Goal: Transaction & Acquisition: Purchase product/service

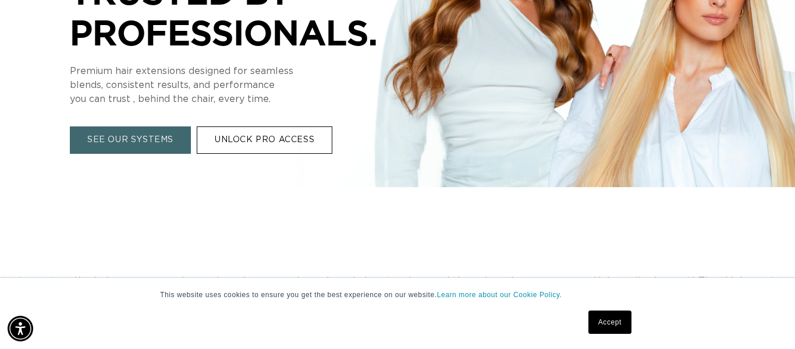
scroll to position [0, 1425]
click at [285, 144] on link "UNLOCK PRO ACCESS" at bounding box center [265, 139] width 136 height 27
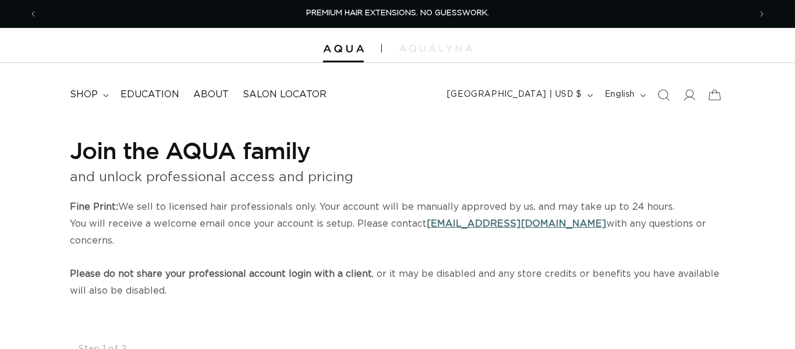
select select "US"
select select "[GEOGRAPHIC_DATA]"
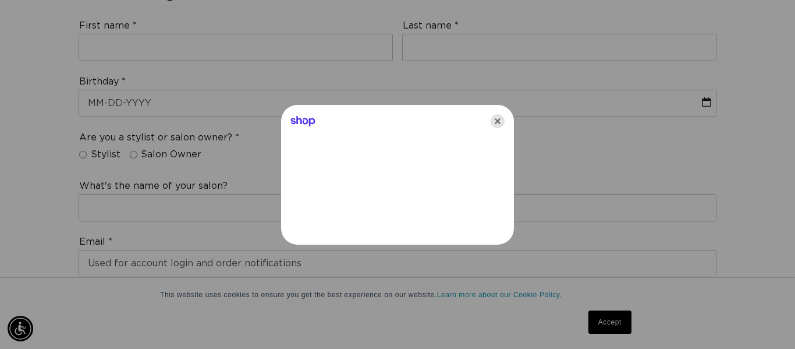
click at [495, 126] on icon "Close" at bounding box center [498, 121] width 14 height 14
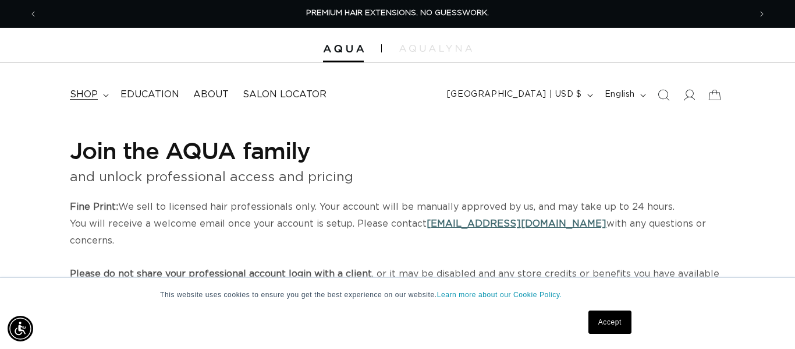
click at [88, 95] on span "shop" at bounding box center [84, 94] width 28 height 12
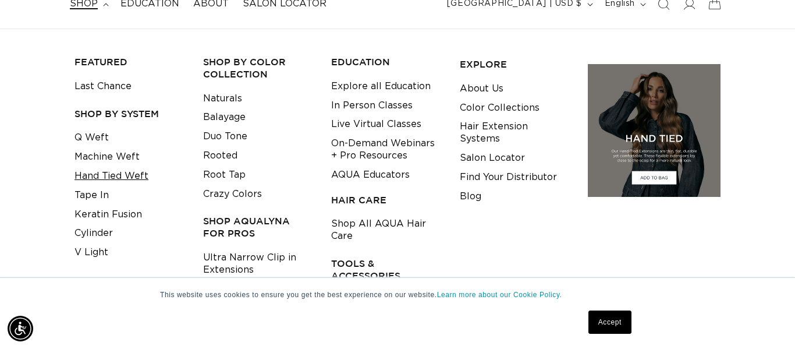
scroll to position [0, 1425]
click at [98, 140] on link "Q Weft" at bounding box center [91, 137] width 34 height 19
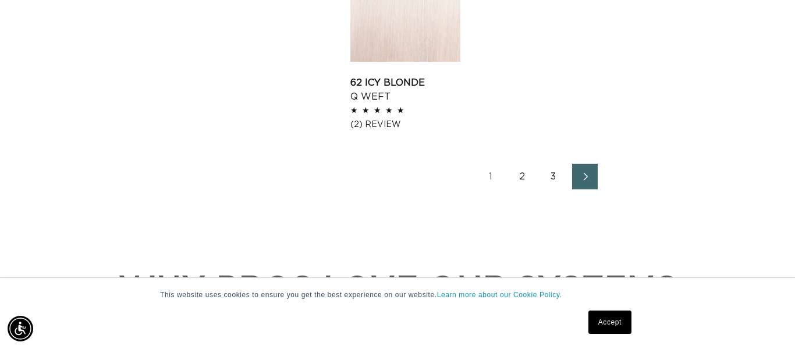
click at [594, 176] on link "Next page" at bounding box center [585, 177] width 26 height 26
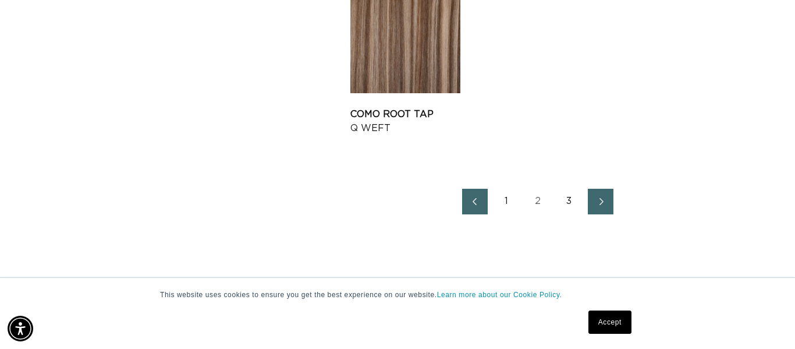
scroll to position [1614, 0]
click at [607, 205] on link "Next page" at bounding box center [601, 201] width 26 height 26
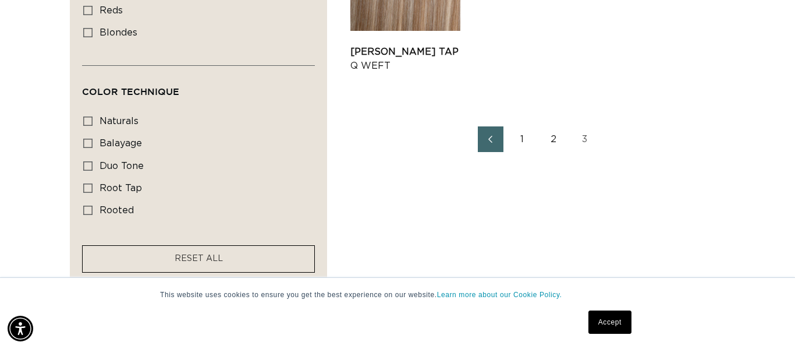
scroll to position [762, 0]
click at [552, 144] on link "2" at bounding box center [554, 139] width 26 height 26
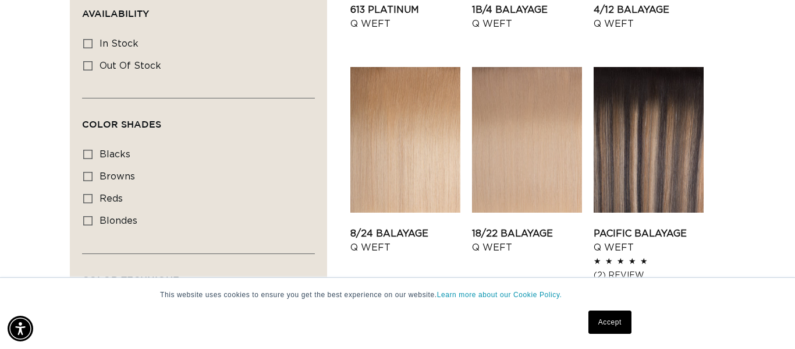
scroll to position [0, 1425]
click at [427, 226] on link "8/24 Balayage Q Weft" at bounding box center [405, 240] width 110 height 28
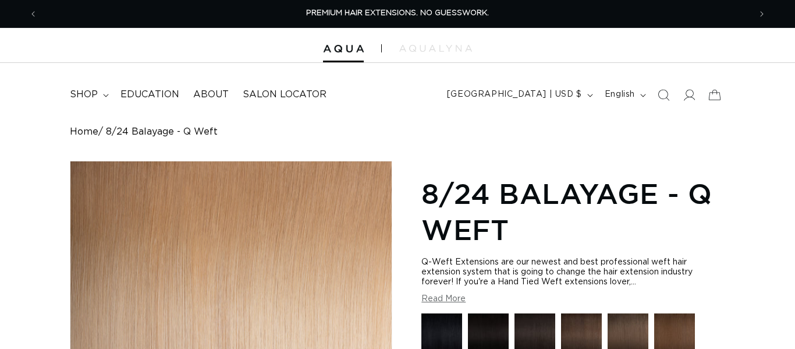
scroll to position [229, 0]
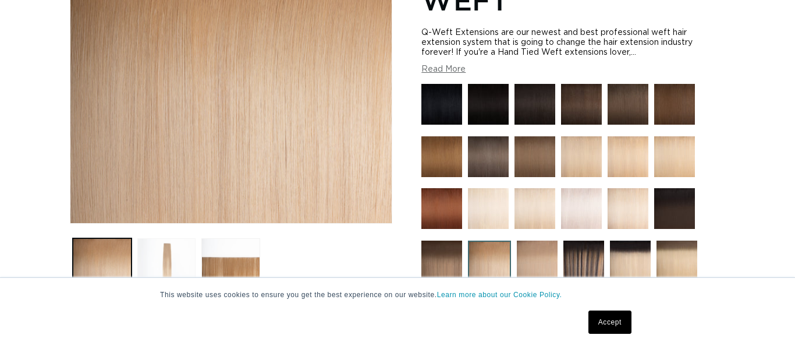
click at [163, 271] on button "Load image 2 in gallery view" at bounding box center [166, 267] width 59 height 59
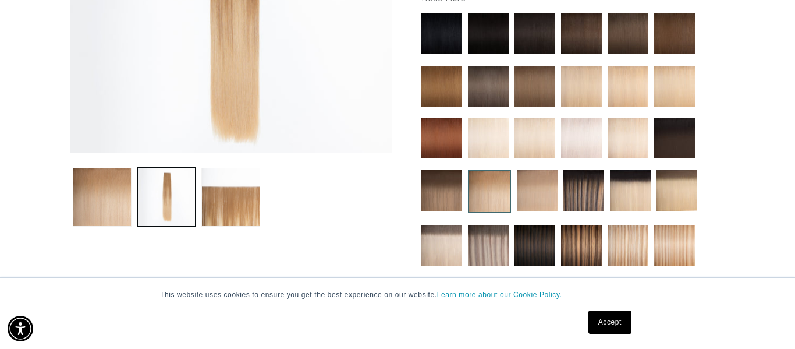
scroll to position [301, 0]
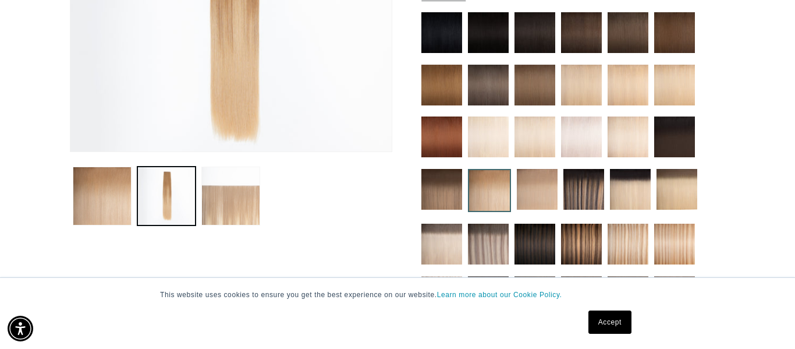
click at [235, 203] on button "Load image 3 in gallery view" at bounding box center [230, 195] width 59 height 59
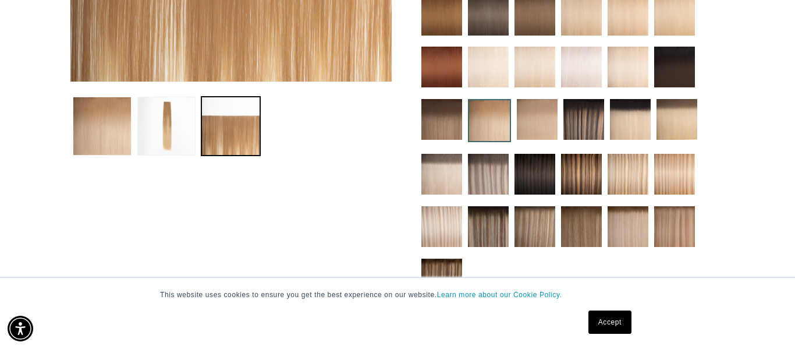
scroll to position [371, 0]
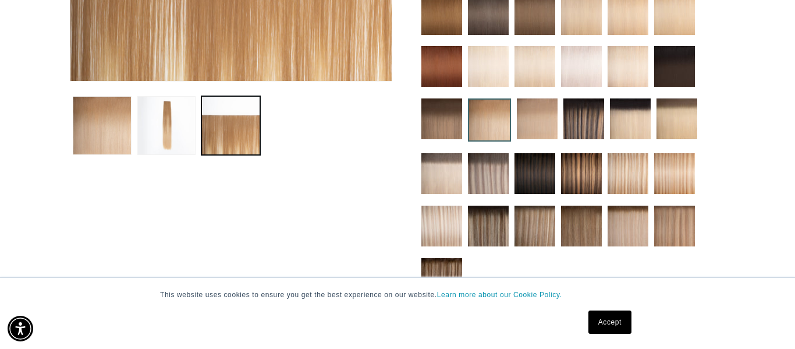
click at [677, 173] on img at bounding box center [674, 173] width 41 height 41
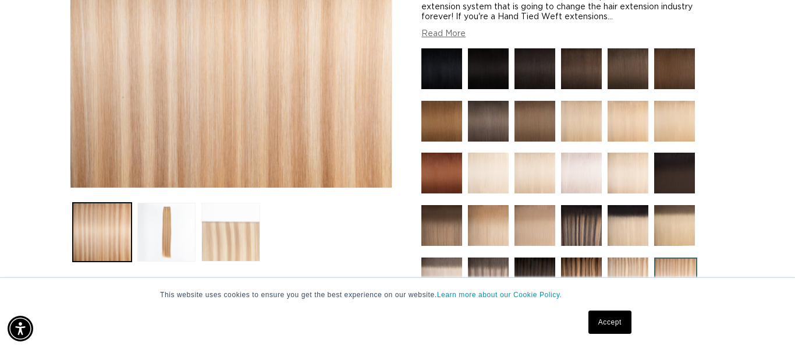
scroll to position [0, 712]
click at [164, 225] on button "Load image 2 in gallery view" at bounding box center [166, 232] width 59 height 59
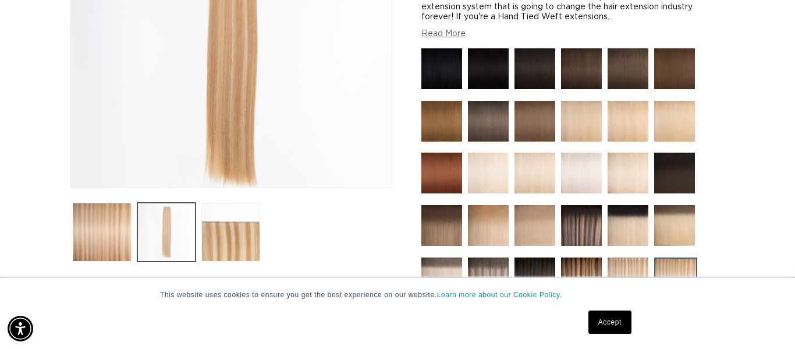
click at [164, 187] on img "Gallery Viewer" at bounding box center [230, 41] width 321 height 291
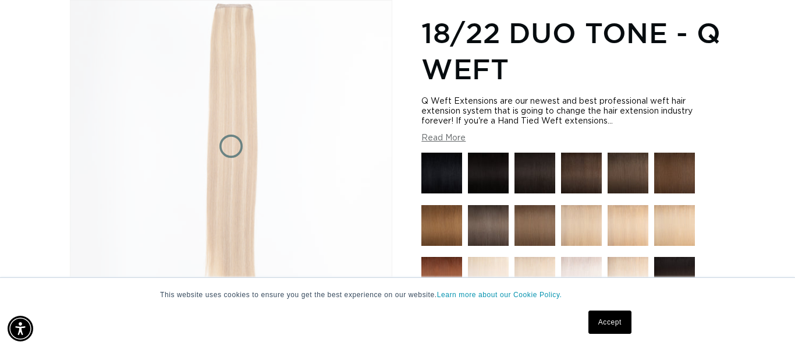
scroll to position [0, 1425]
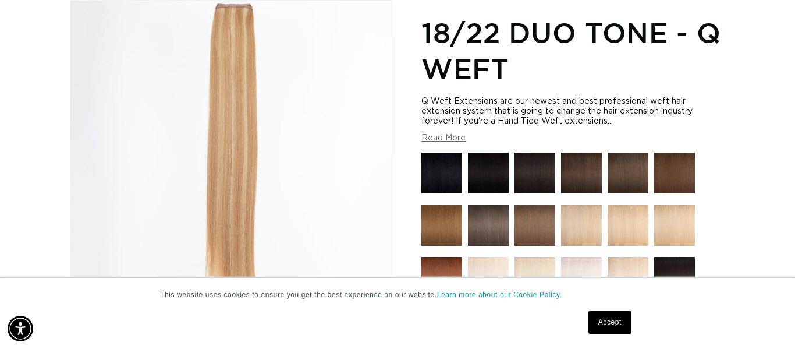
click at [603, 324] on link "Accept" at bounding box center [609, 321] width 43 height 23
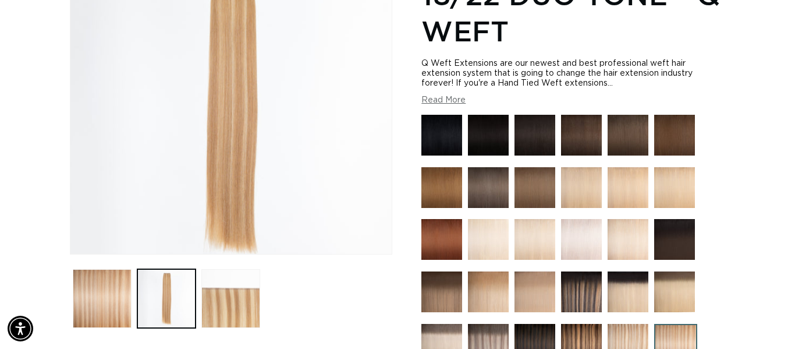
scroll to position [0, 712]
click at [221, 304] on button "Load image 3 in gallery view" at bounding box center [230, 298] width 59 height 59
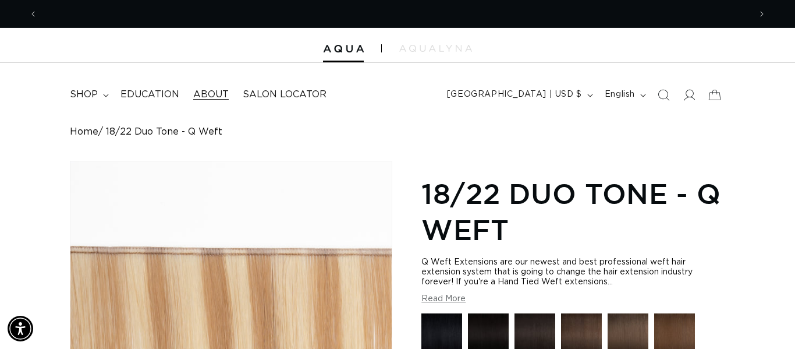
scroll to position [0, 1425]
click at [100, 98] on summary "shop" at bounding box center [88, 94] width 51 height 26
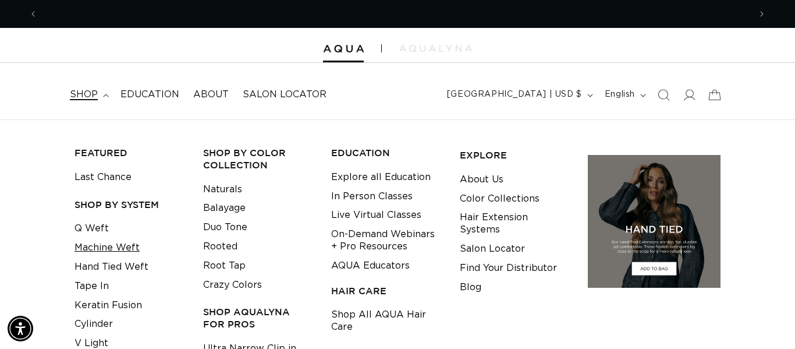
scroll to position [0, 712]
click at [120, 246] on link "Machine Weft" at bounding box center [106, 247] width 65 height 19
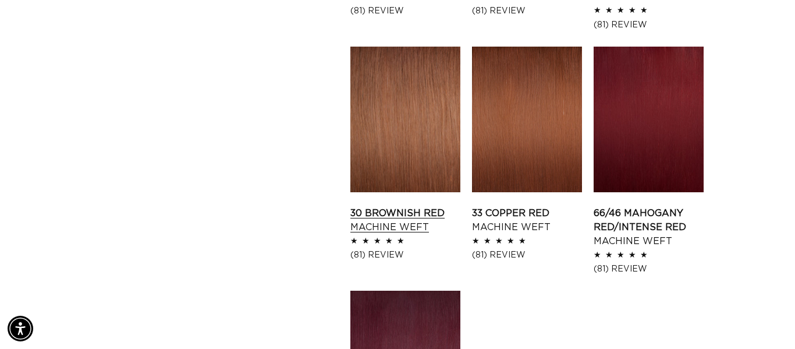
click at [386, 206] on link "30 Brownish Red Machine Weft" at bounding box center [405, 220] width 110 height 28
